Goal: Transaction & Acquisition: Purchase product/service

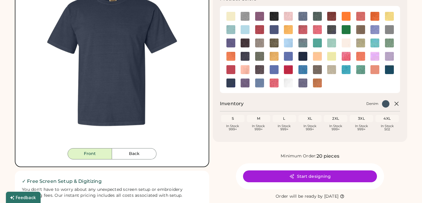
scroll to position [84, 0]
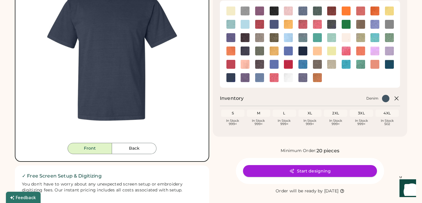
click at [282, 169] on button "Start designing" at bounding box center [310, 171] width 134 height 12
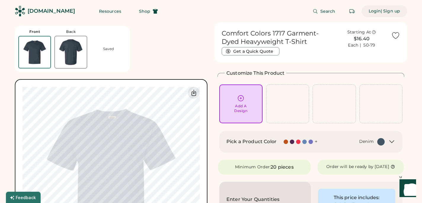
click at [375, 11] on div "Login" at bounding box center [375, 11] width 12 height 6
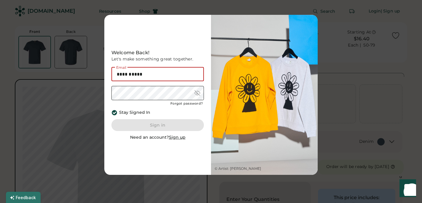
type input "**********"
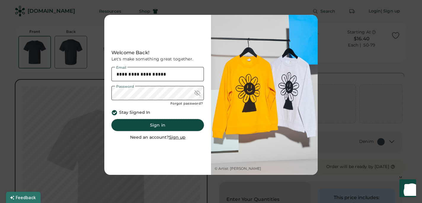
click at [157, 121] on button "Sign in" at bounding box center [157, 125] width 92 height 12
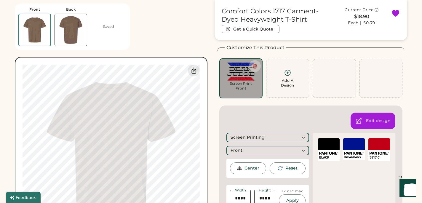
scroll to position [30, 0]
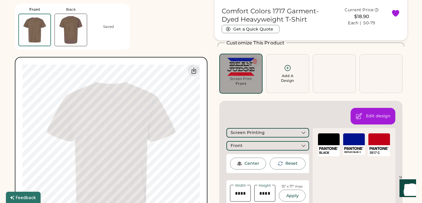
click at [255, 63] on icon at bounding box center [255, 61] width 4 height 4
type input "****"
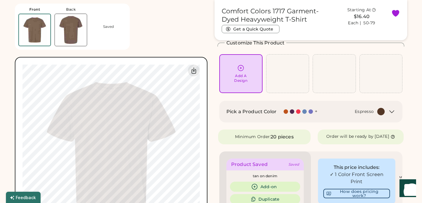
click at [310, 111] on div at bounding box center [311, 111] width 4 height 4
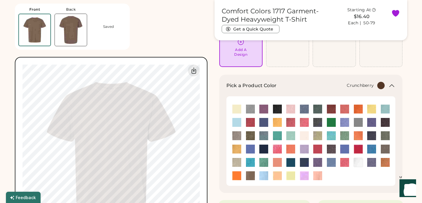
scroll to position [57, 0]
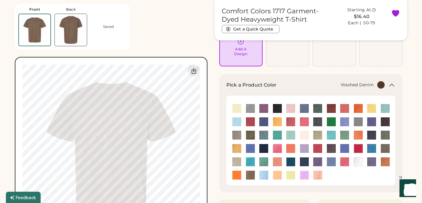
click at [333, 162] on img at bounding box center [331, 161] width 9 height 9
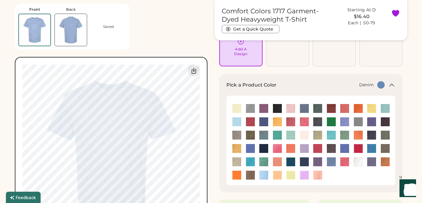
click at [318, 121] on img at bounding box center [317, 121] width 9 height 9
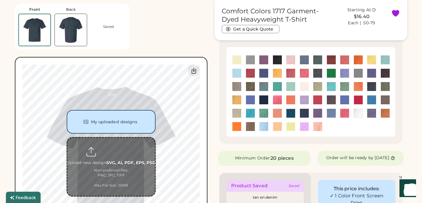
scroll to position [107, 0]
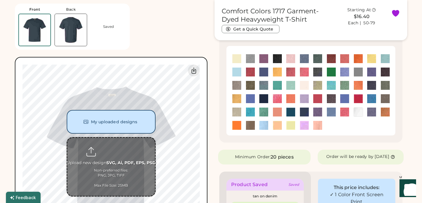
click at [122, 157] on input "file" at bounding box center [111, 167] width 88 height 58
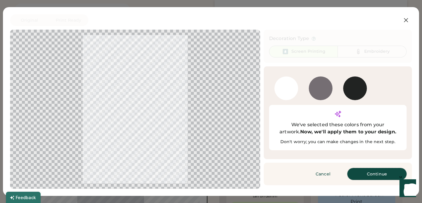
click at [358, 168] on button "Continue" at bounding box center [376, 174] width 59 height 12
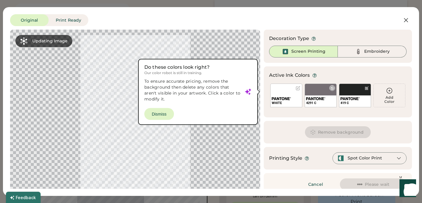
click at [322, 95] on div "4291 C" at bounding box center [320, 101] width 31 height 12
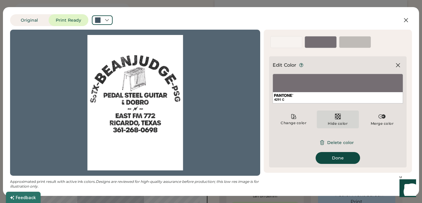
click at [336, 123] on div "Hide color" at bounding box center [338, 123] width 20 height 5
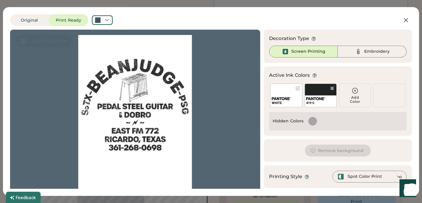
click at [287, 98] on img at bounding box center [281, 98] width 19 height 3
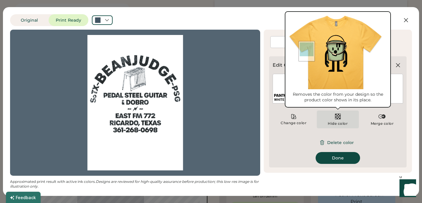
click at [330, 121] on div "Hide color" at bounding box center [338, 120] width 42 height 18
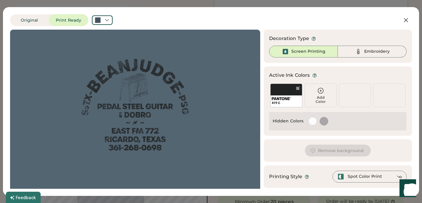
scroll to position [61, 0]
click at [107, 22] on icon at bounding box center [106, 19] width 5 height 5
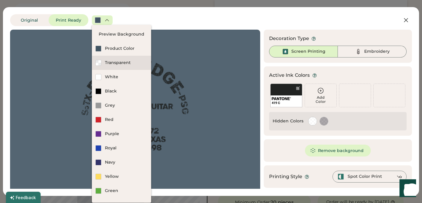
click at [125, 64] on div "Transparent" at bounding box center [126, 63] width 43 height 6
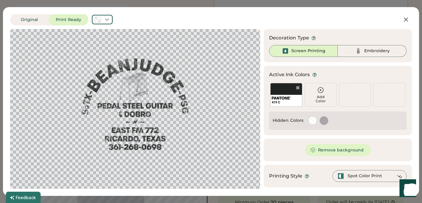
scroll to position [0, 0]
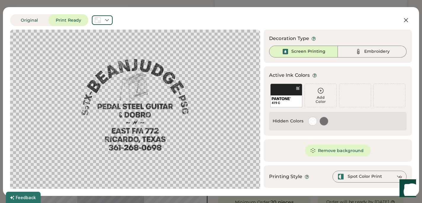
click at [324, 122] on div at bounding box center [324, 121] width 8 height 8
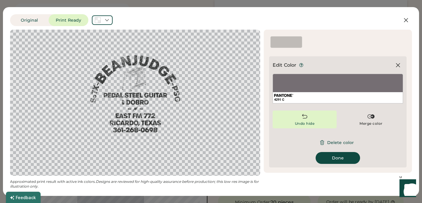
click at [314, 116] on div "Undo hide" at bounding box center [305, 120] width 64 height 18
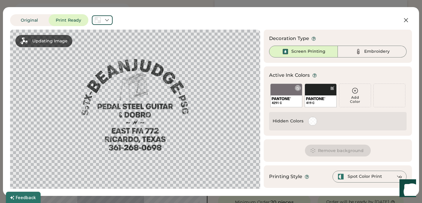
click at [297, 88] on div at bounding box center [298, 88] width 4 height 4
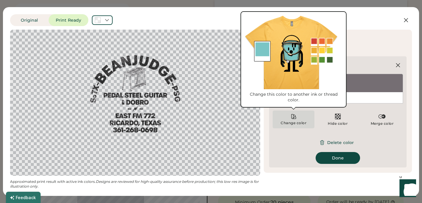
click at [298, 124] on div "Change color" at bounding box center [293, 123] width 26 height 5
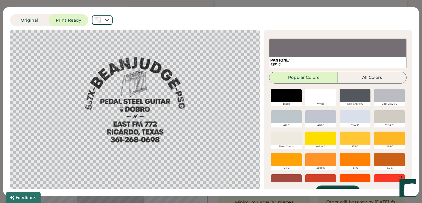
click at [295, 94] on div at bounding box center [286, 95] width 31 height 13
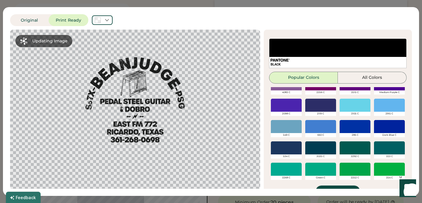
scroll to position [183, 0]
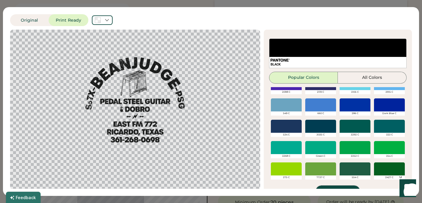
click at [341, 186] on button "Done" at bounding box center [338, 192] width 44 height 12
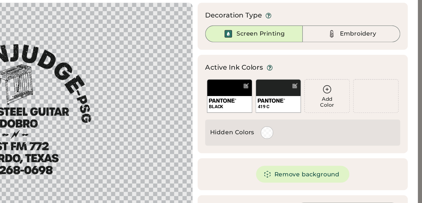
scroll to position [61, 0]
click at [291, 92] on div "BLACK" at bounding box center [286, 96] width 32 height 24
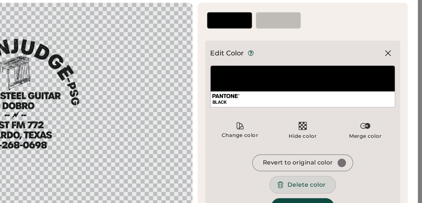
click at [327, 158] on button "Delete color" at bounding box center [338, 158] width 46 height 12
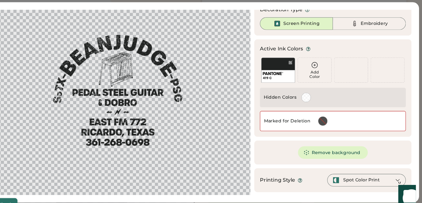
scroll to position [24, 0]
click at [326, 118] on div at bounding box center [328, 119] width 8 height 8
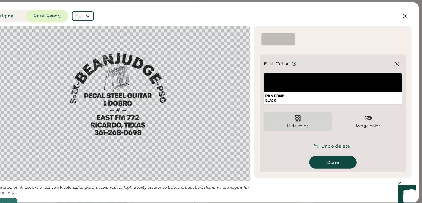
scroll to position [0, 0]
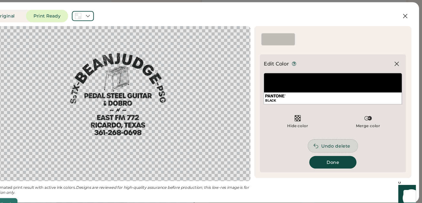
click at [322, 143] on icon at bounding box center [321, 142] width 5 height 5
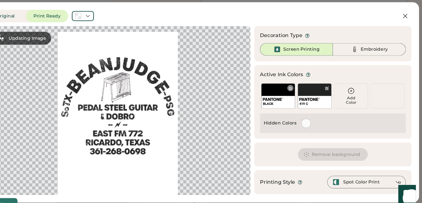
click at [289, 91] on div "BLACK" at bounding box center [286, 96] width 32 height 24
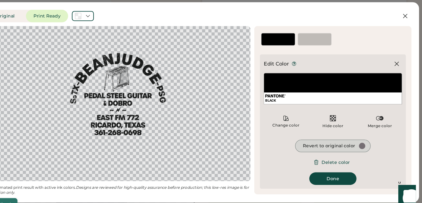
click at [332, 140] on div "Revert to original color" at bounding box center [334, 143] width 49 height 6
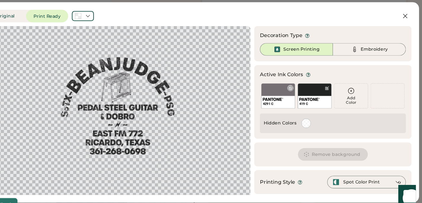
click at [285, 91] on div "4291 C" at bounding box center [286, 96] width 32 height 24
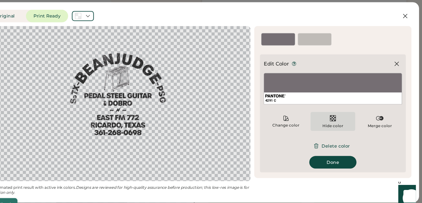
click at [335, 119] on img at bounding box center [337, 116] width 7 height 7
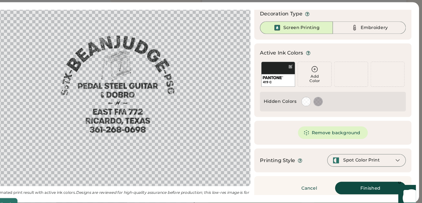
scroll to position [25, 0]
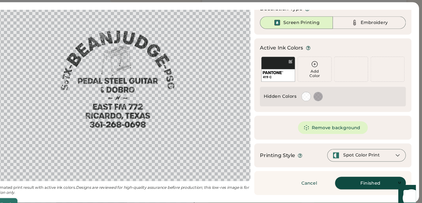
click at [364, 180] on button "Finished" at bounding box center [373, 178] width 67 height 12
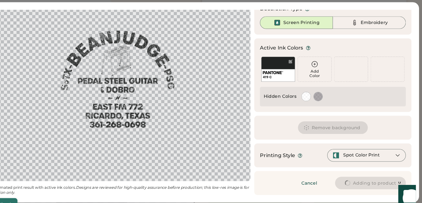
type input "****"
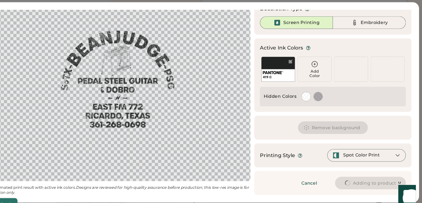
type input "****"
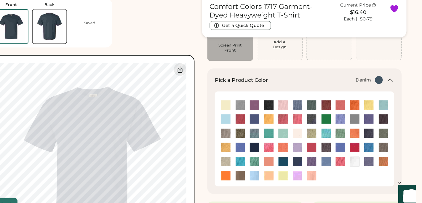
type input "****"
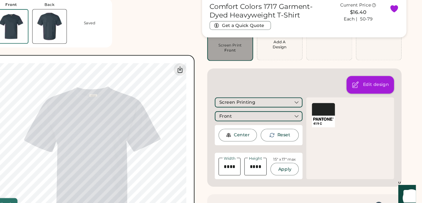
click at [359, 82] on icon at bounding box center [358, 85] width 7 height 7
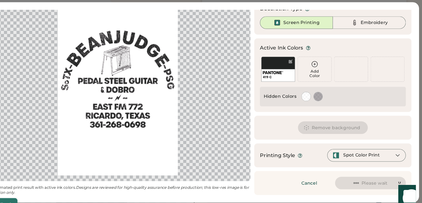
scroll to position [0, 0]
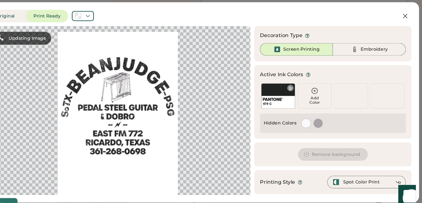
click at [289, 91] on div "419 C" at bounding box center [286, 96] width 32 height 24
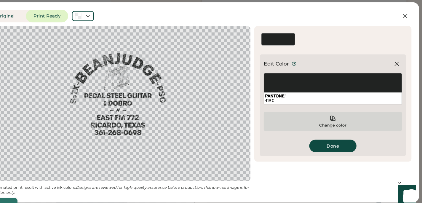
click at [338, 123] on div "Change color" at bounding box center [338, 123] width 26 height 5
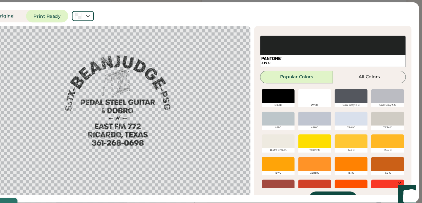
click at [295, 138] on div at bounding box center [286, 138] width 31 height 13
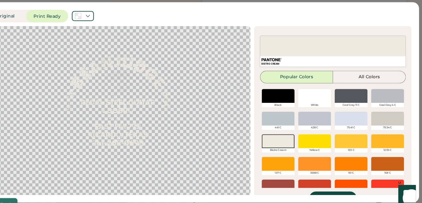
click at [326, 95] on div at bounding box center [320, 95] width 31 height 13
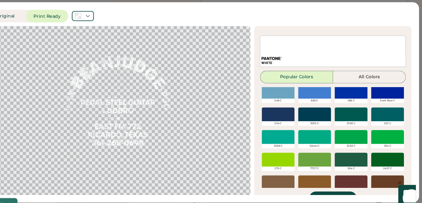
scroll to position [214, 0]
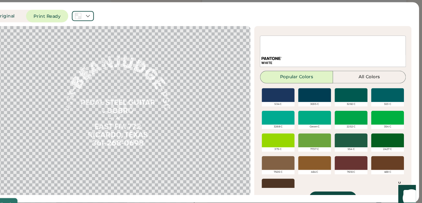
click at [341, 187] on button "Done" at bounding box center [338, 192] width 44 height 12
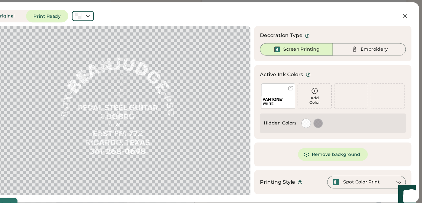
scroll to position [25, 0]
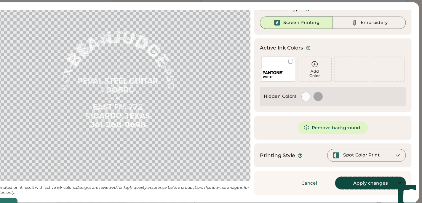
click at [364, 180] on button "Apply changes" at bounding box center [373, 178] width 67 height 12
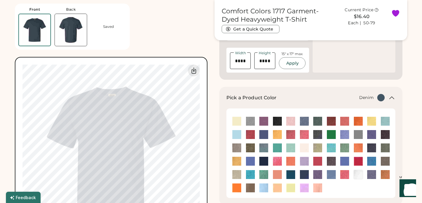
scroll to position [161, 0]
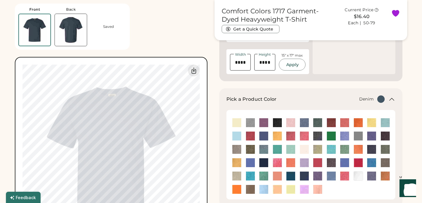
click at [197, 39] on div "Front Back Saved My uploaded designs Upload new design SVG, Ai, PDF, EPS, PSD N…" at bounding box center [111, 125] width 193 height 250
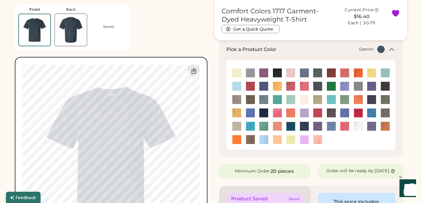
scroll to position [212, 0]
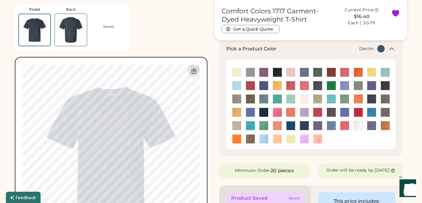
click at [195, 69] on icon at bounding box center [194, 71] width 4 height 6
click at [194, 47] on div "Front Back Saved My uploaded designs Upload new design SVG, Ai, PDF, EPS, PSD N…" at bounding box center [111, 125] width 193 height 250
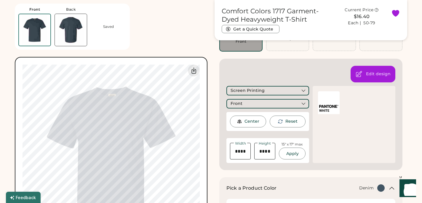
scroll to position [0, 0]
